Goal: Task Accomplishment & Management: Complete application form

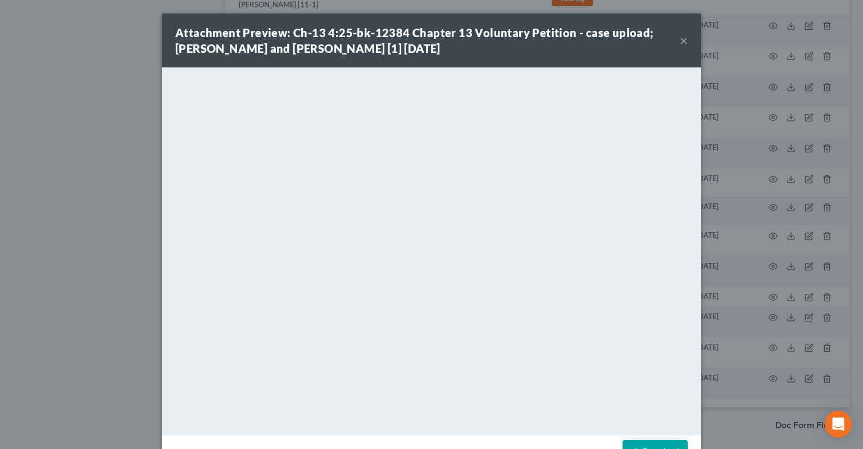
scroll to position [1110, 0]
click at [680, 42] on button "×" at bounding box center [684, 40] width 8 height 13
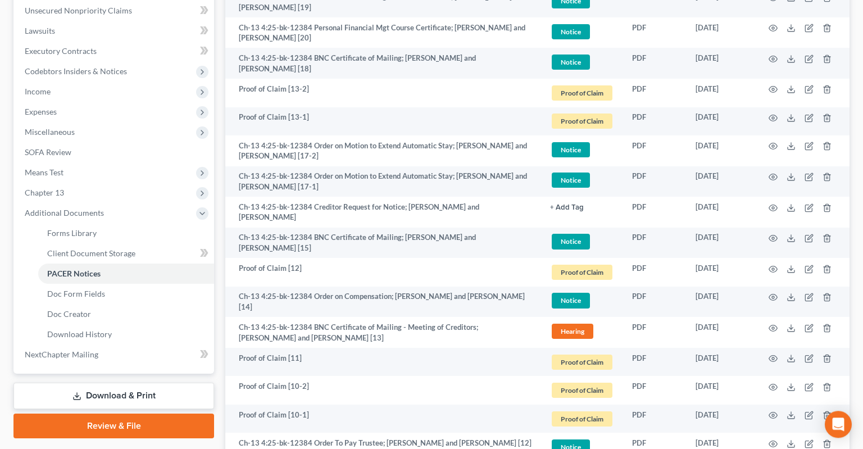
scroll to position [279, 0]
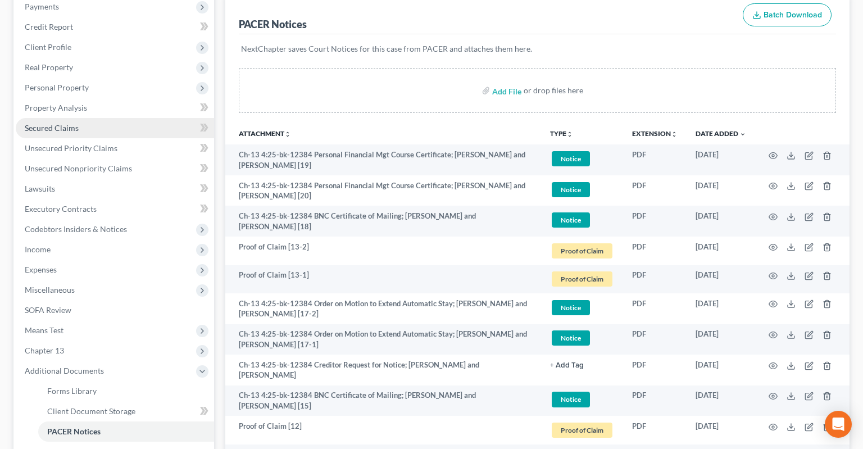
click at [133, 118] on link "Secured Claims" at bounding box center [115, 128] width 198 height 20
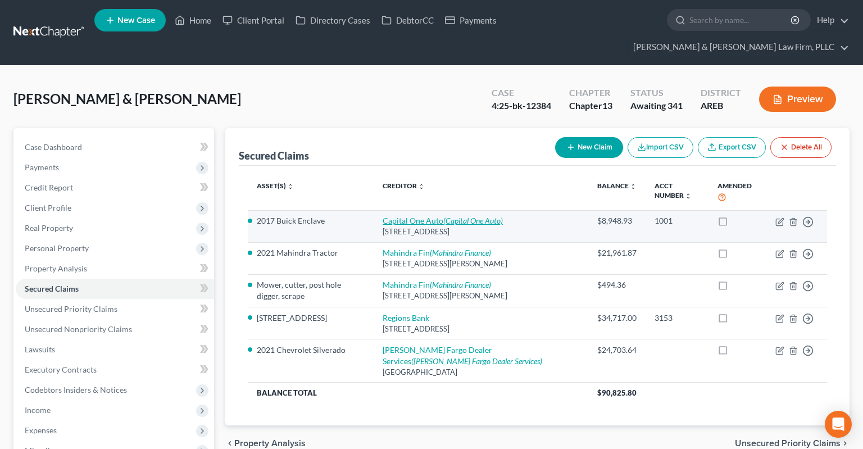
click at [428, 216] on link "Capital One Auto (Capital One Auto)" at bounding box center [443, 221] width 120 height 10
select select "45"
select select "17"
select select "2"
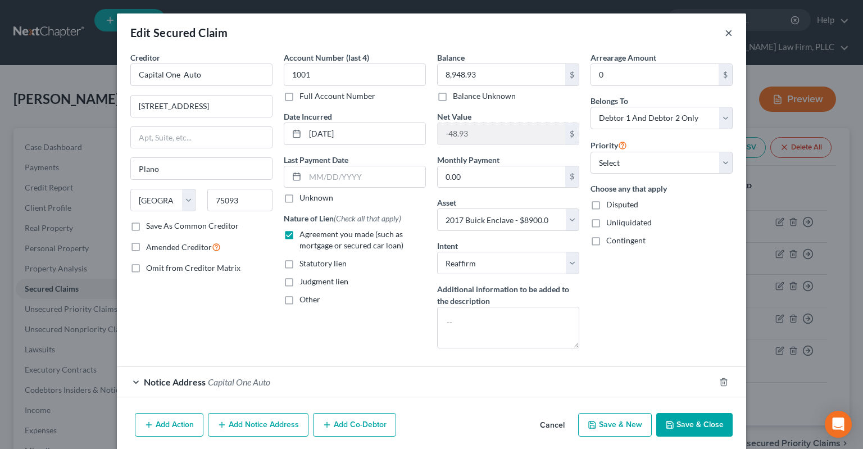
click at [730, 37] on button "×" at bounding box center [729, 32] width 8 height 13
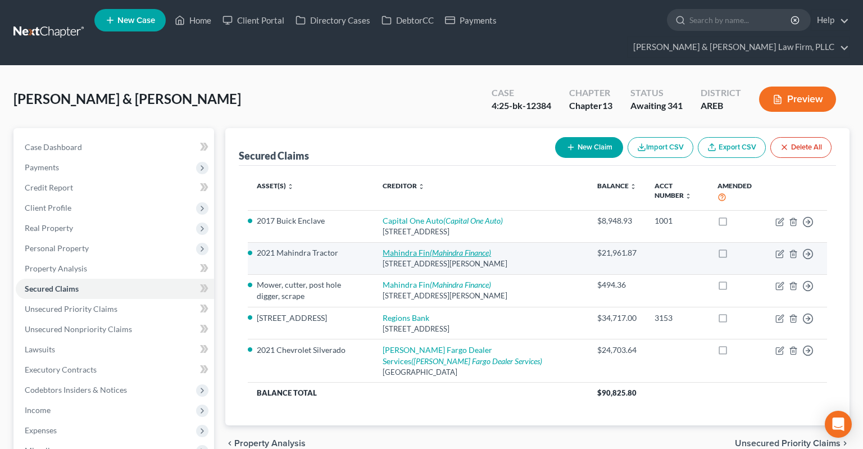
click at [425, 248] on link "[PERSON_NAME] (Mahindra Finance)" at bounding box center [437, 253] width 108 height 10
select select "16"
select select "6"
select select "2"
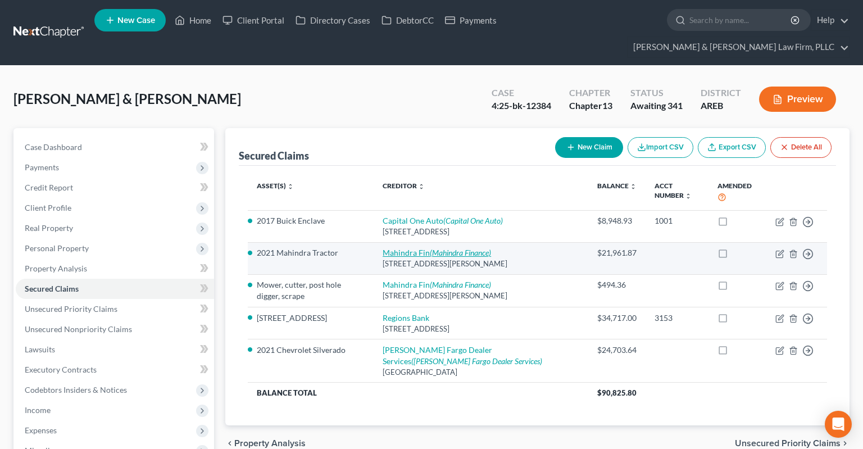
select select "0"
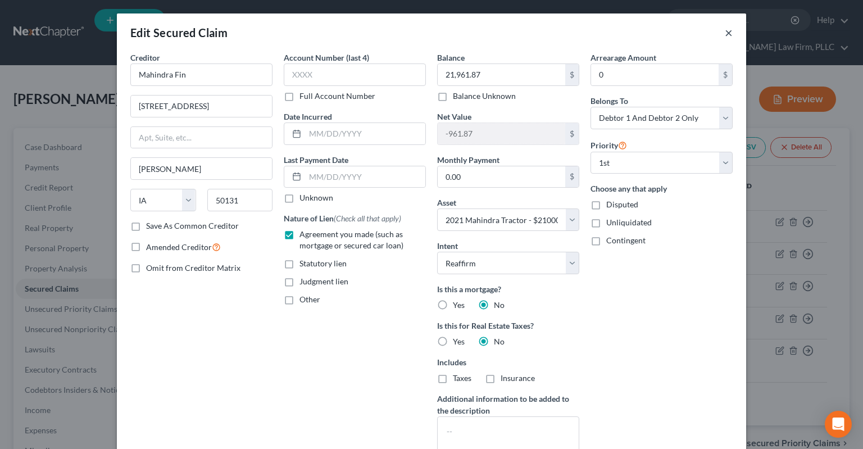
click at [728, 33] on button "×" at bounding box center [729, 32] width 8 height 13
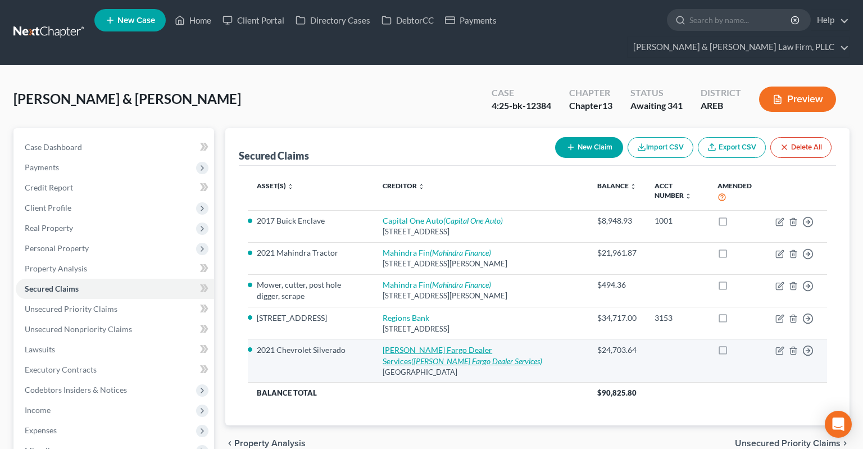
click at [415, 345] on link "[PERSON_NAME] Fargo Dealer Services ([PERSON_NAME] Fargo Dealer Services)" at bounding box center [463, 355] width 160 height 21
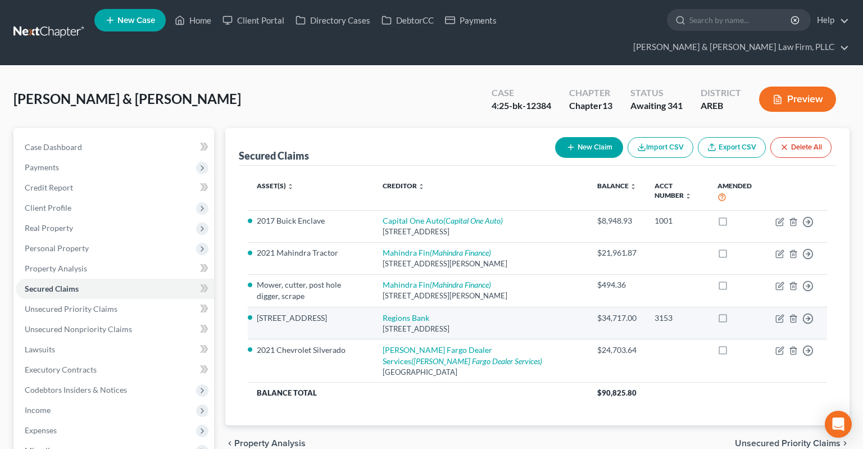
select select "28"
select select "5"
select select "2"
select select "0"
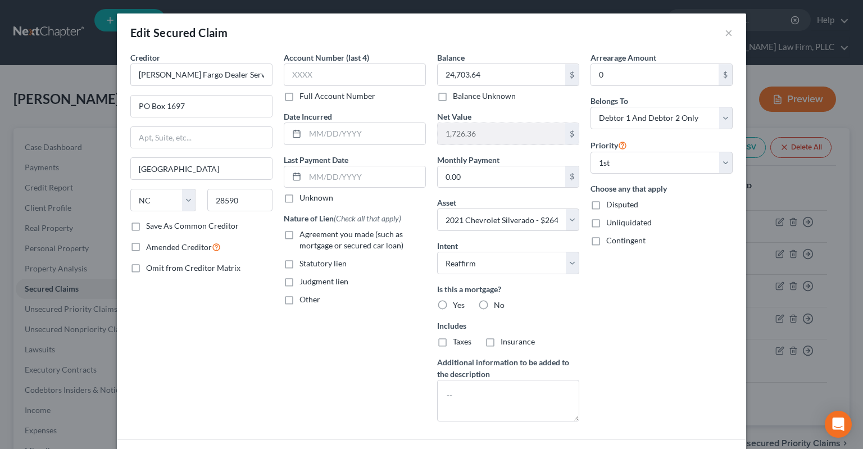
click at [734, 35] on div "Edit Secured Claim ×" at bounding box center [431, 32] width 629 height 38
click at [729, 35] on button "×" at bounding box center [729, 32] width 8 height 13
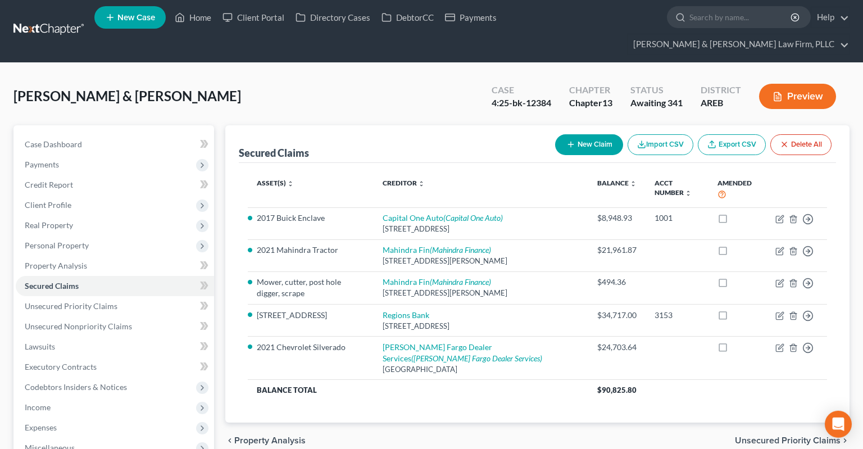
scroll to position [178, 0]
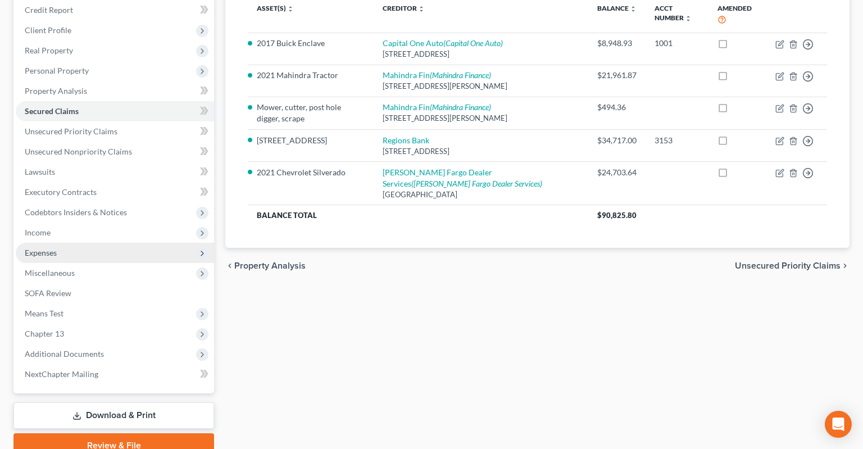
click at [91, 243] on span "Expenses" at bounding box center [115, 253] width 198 height 20
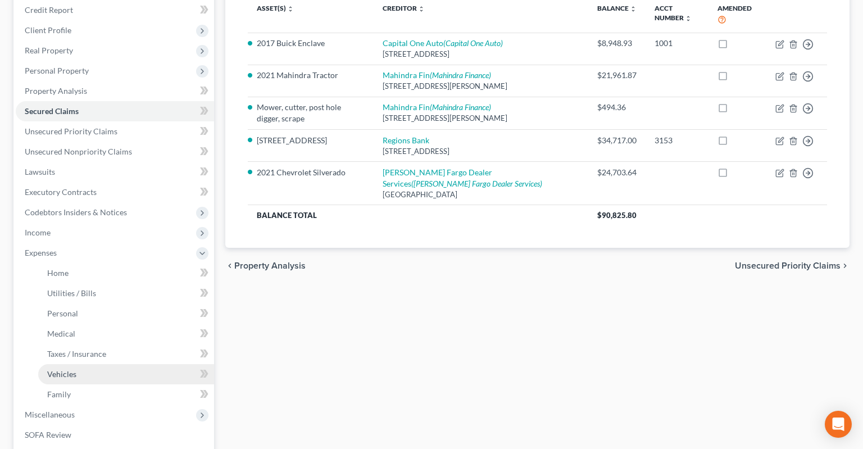
click at [99, 364] on link "Vehicles" at bounding box center [126, 374] width 176 height 20
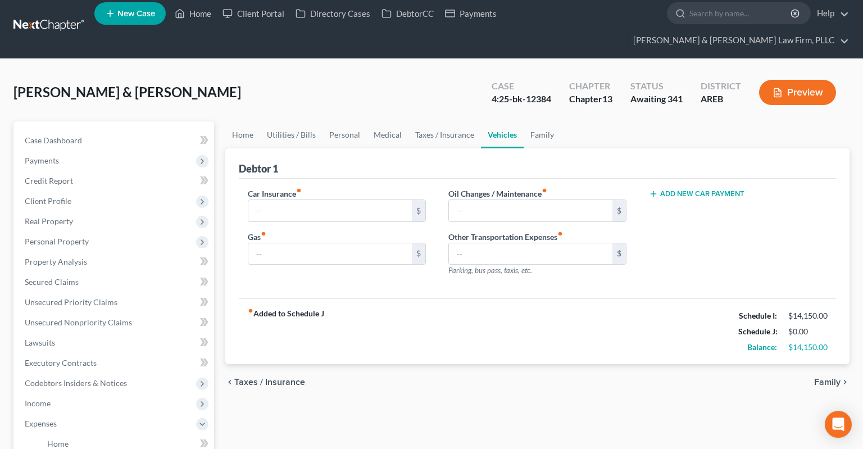
type input "109.00"
type input "800.00"
type input "100.00"
type input "0.00"
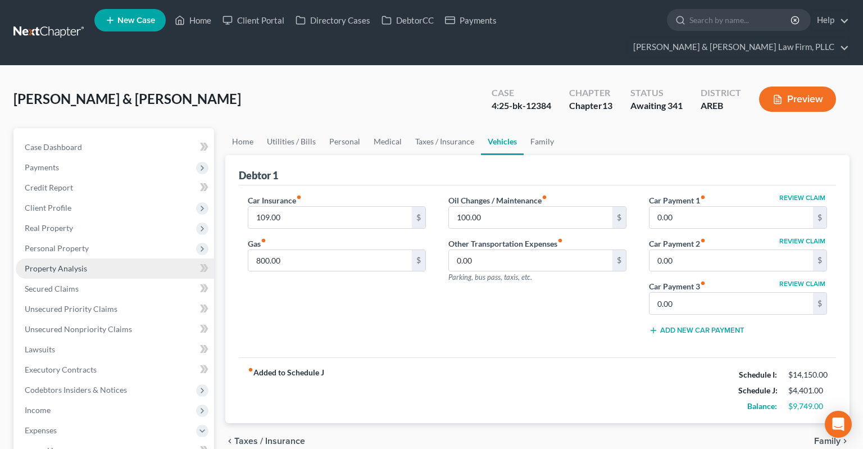
click at [118, 258] on link "Property Analysis" at bounding box center [115, 268] width 198 height 20
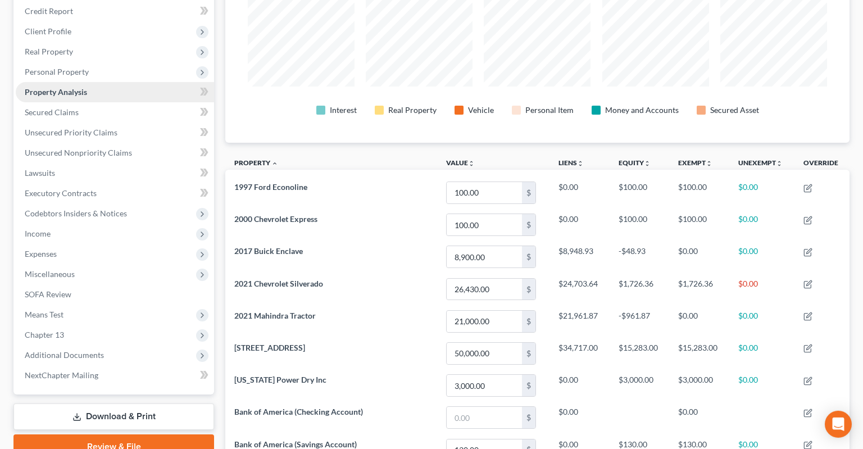
scroll to position [153, 0]
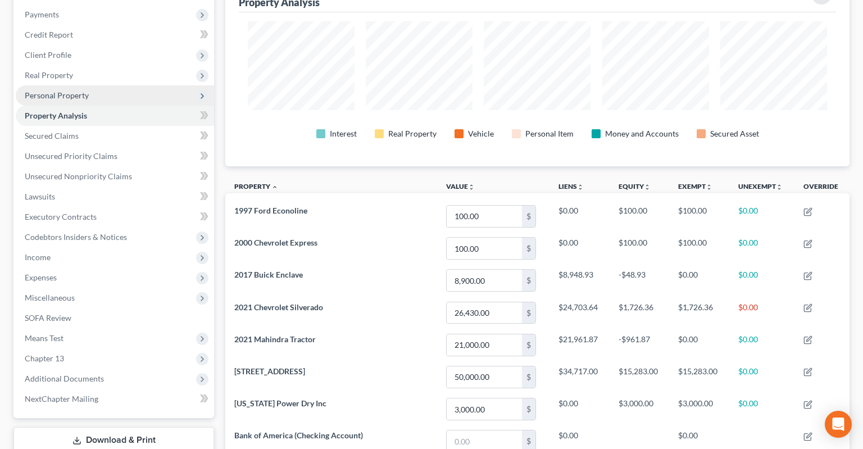
click at [116, 85] on span "Personal Property" at bounding box center [115, 95] width 198 height 20
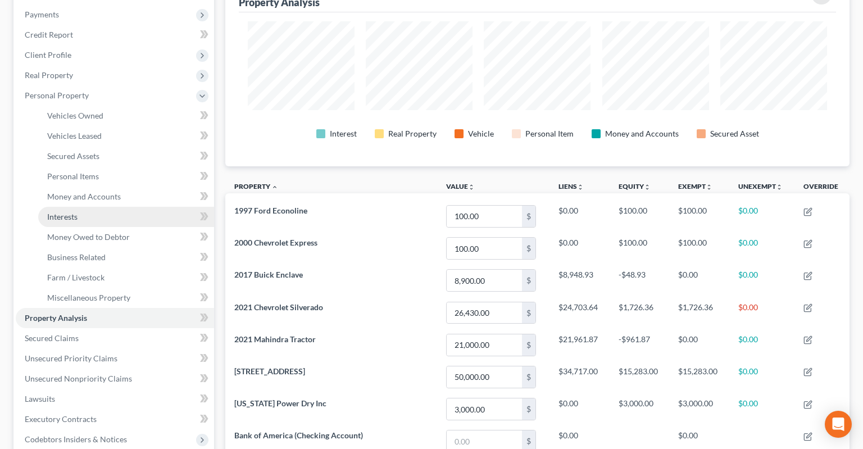
click at [107, 207] on link "Interests" at bounding box center [126, 217] width 176 height 20
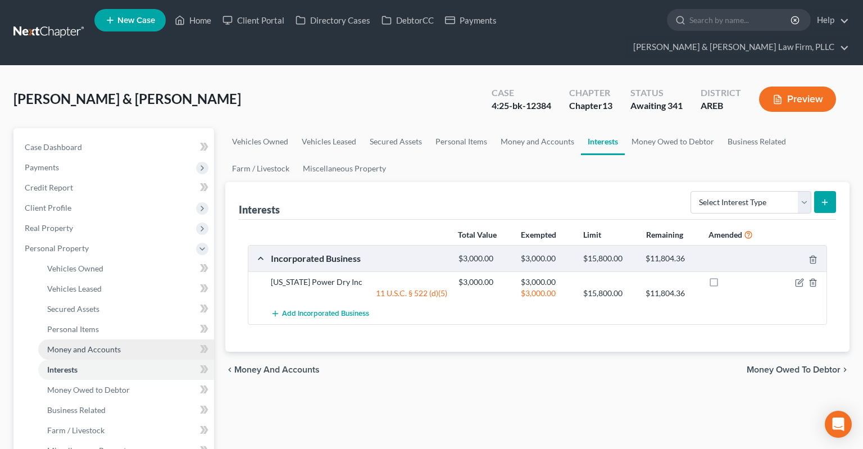
click at [114, 344] on span "Money and Accounts" at bounding box center [84, 349] width 74 height 10
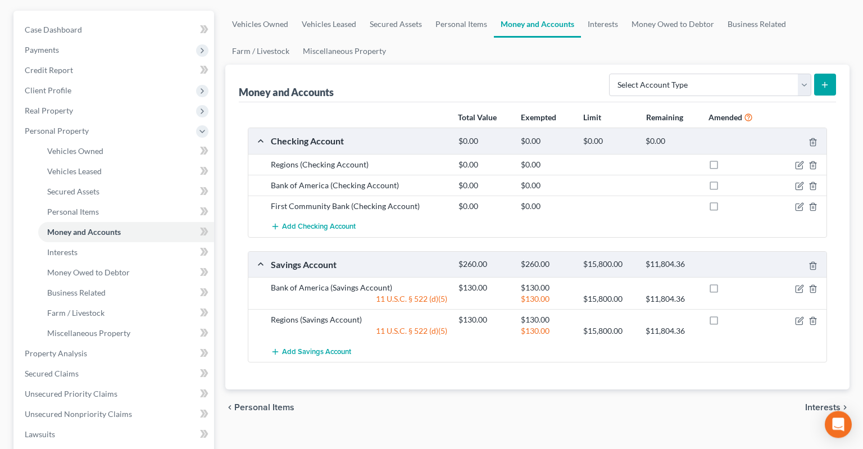
scroll to position [119, 0]
click at [94, 99] on span "Real Property" at bounding box center [115, 109] width 198 height 20
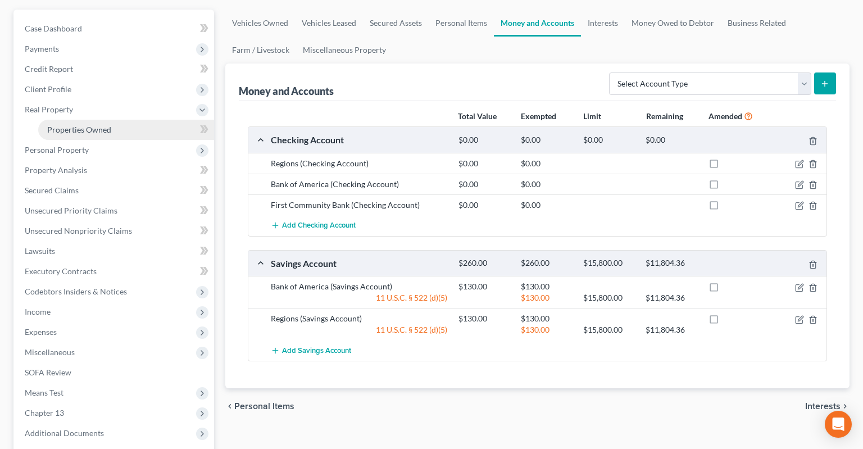
click at [118, 120] on link "Properties Owned" at bounding box center [126, 130] width 176 height 20
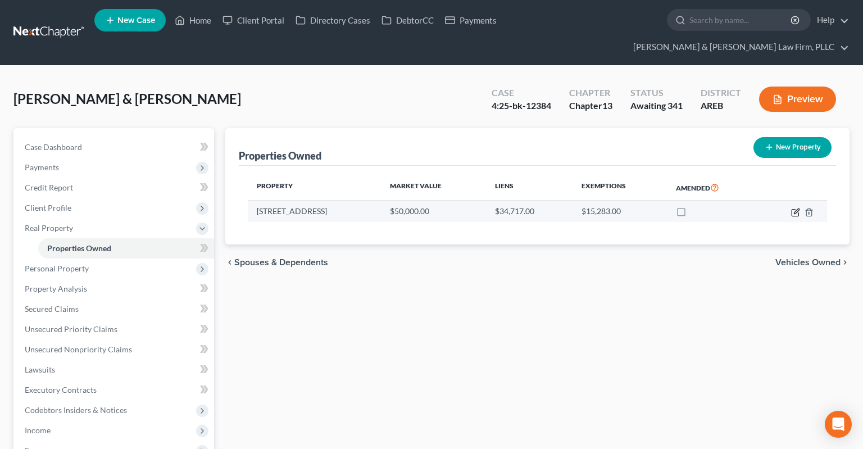
click at [792, 208] on icon "button" at bounding box center [795, 212] width 9 height 9
select select "2"
select select "72"
select select "2"
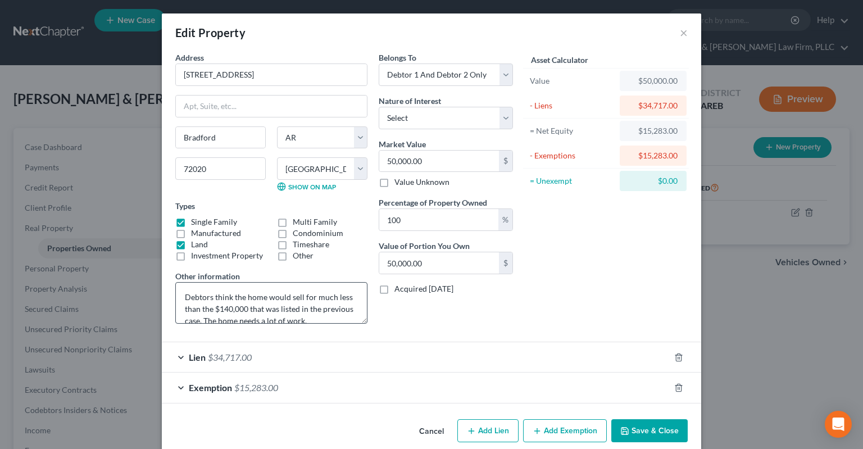
scroll to position [11, 0]
click at [683, 33] on button "×" at bounding box center [684, 32] width 8 height 13
